Goal: Check status: Check status

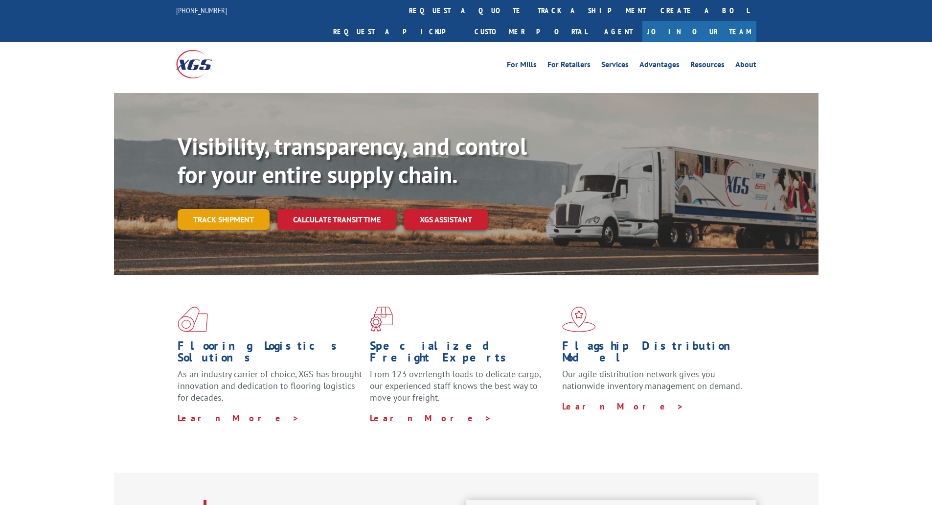
click at [232, 209] on link "Track shipment" at bounding box center [224, 219] width 92 height 21
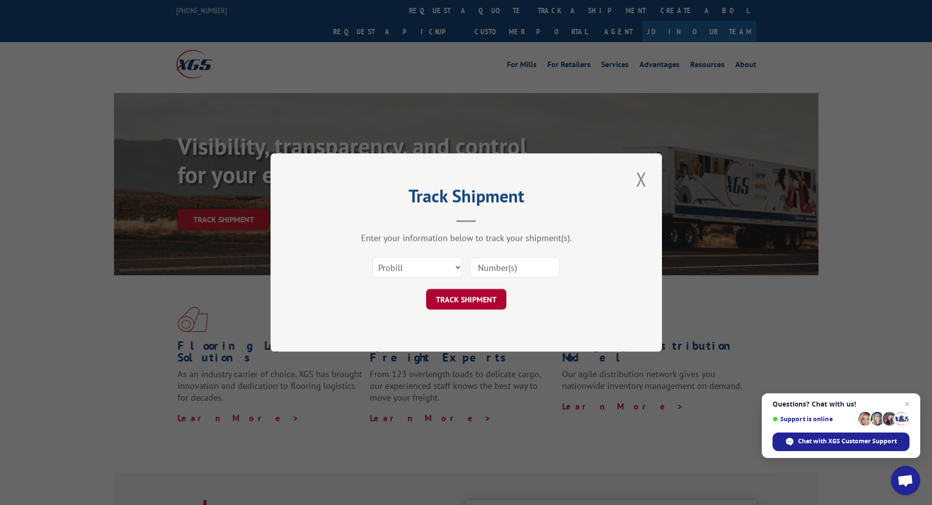
click at [478, 299] on button "TRACK SHIPMENT" at bounding box center [466, 299] width 80 height 21
click at [486, 271] on input at bounding box center [515, 267] width 90 height 21
type input "16229846"
click at [475, 302] on button "TRACK SHIPMENT" at bounding box center [466, 299] width 80 height 21
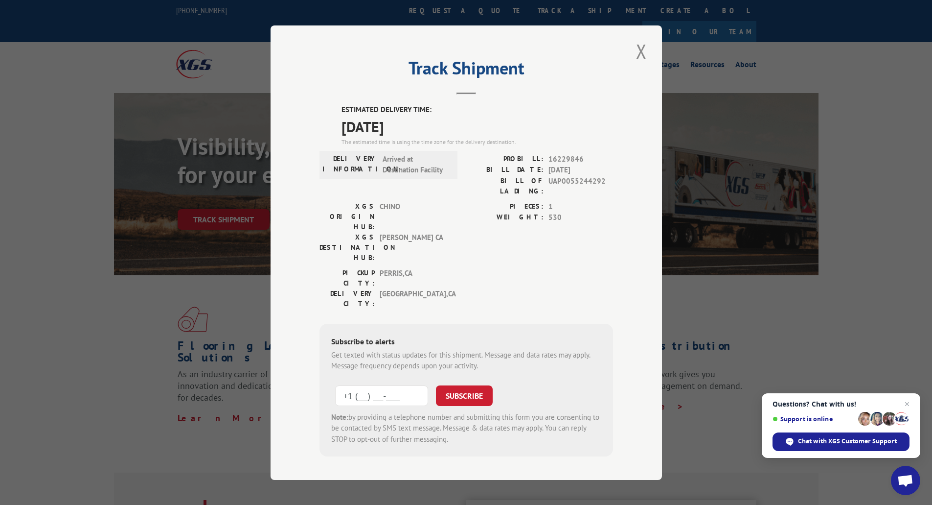
click at [362, 385] on input "+1 (___) ___-____" at bounding box center [381, 395] width 93 height 21
type input "[PHONE_NUMBER]"
click at [479, 385] on button "SUBSCRIBE" at bounding box center [464, 395] width 57 height 21
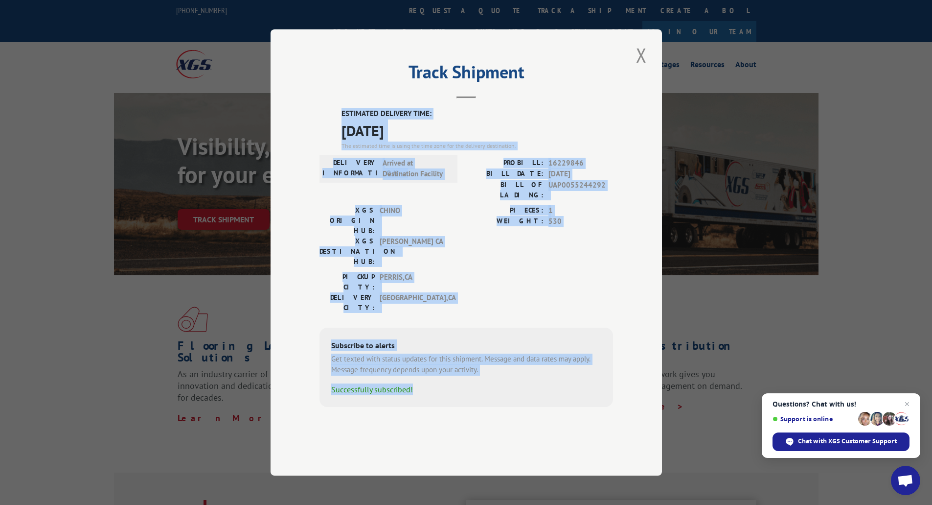
drag, startPoint x: 608, startPoint y: 387, endPoint x: 301, endPoint y: 160, distance: 382.0
click at [287, 139] on div "Track Shipment ESTIMATED DELIVERY TIME: [DATE] The estimated time is using the …" at bounding box center [466, 252] width 391 height 446
copy div "ESTIMATED DELIVERY TIME: [DATE] The estimated time is using the time zone for t…"
click at [644, 69] on button "Close modal" at bounding box center [641, 55] width 17 height 27
